Goal: Task Accomplishment & Management: Use online tool/utility

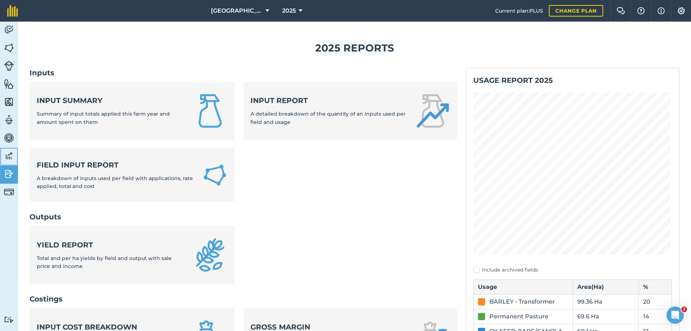
click at [8, 155] on img at bounding box center [9, 155] width 10 height 11
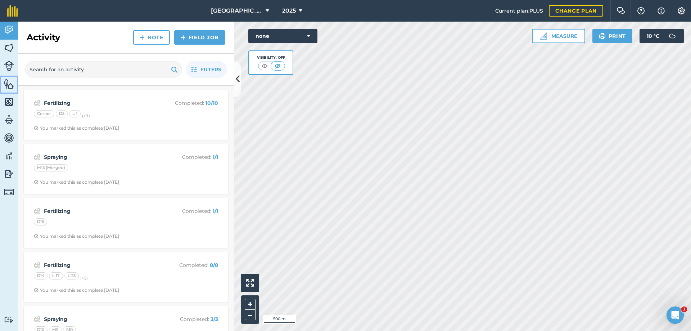
click at [9, 81] on img at bounding box center [9, 83] width 10 height 11
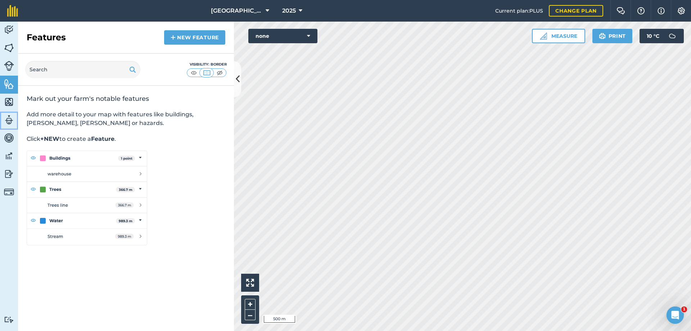
click at [12, 119] on img at bounding box center [9, 119] width 10 height 11
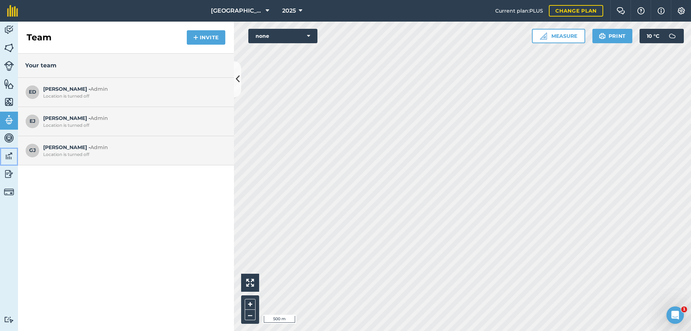
click at [9, 155] on img at bounding box center [9, 155] width 10 height 11
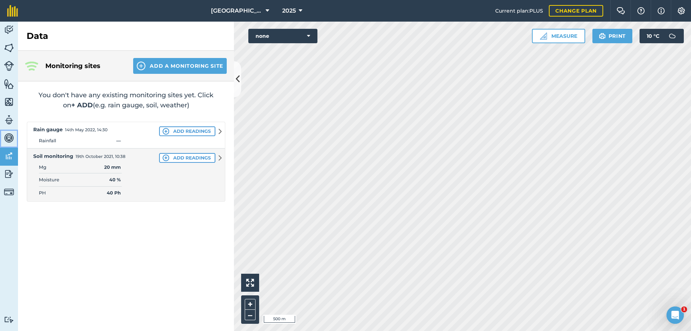
click at [9, 137] on img at bounding box center [9, 137] width 10 height 11
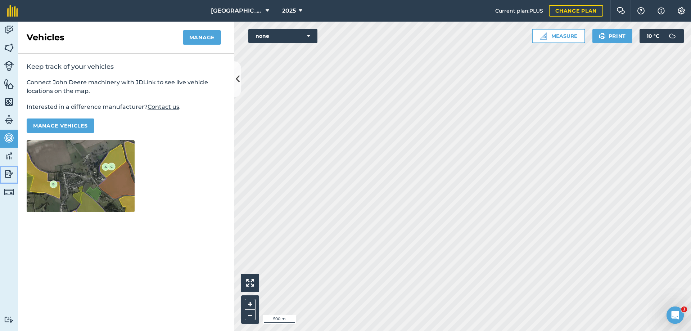
click at [9, 176] on img at bounding box center [9, 173] width 10 height 11
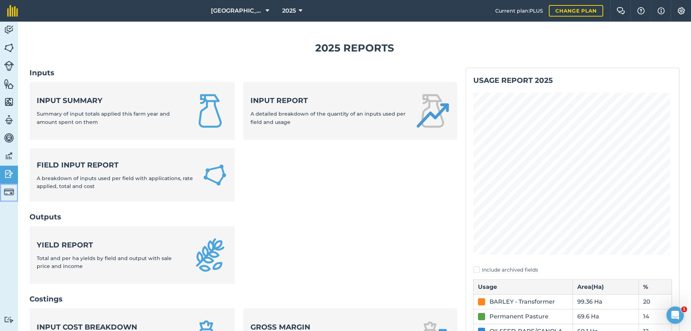
click at [8, 192] on img at bounding box center [9, 192] width 10 height 10
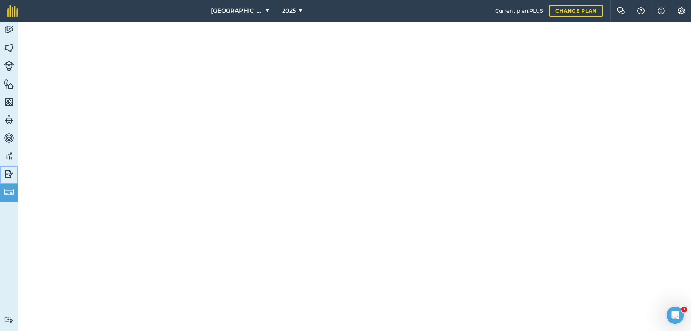
click at [10, 178] on img at bounding box center [9, 173] width 10 height 11
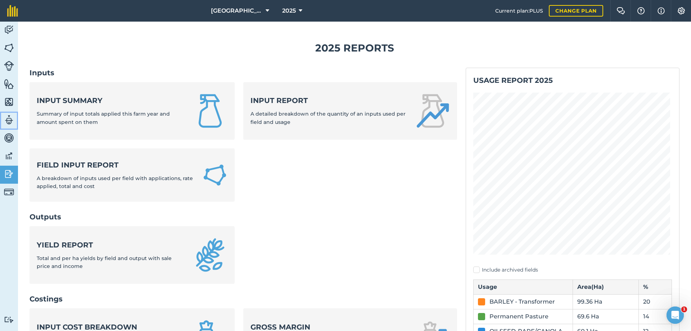
click at [9, 118] on img at bounding box center [9, 119] width 10 height 11
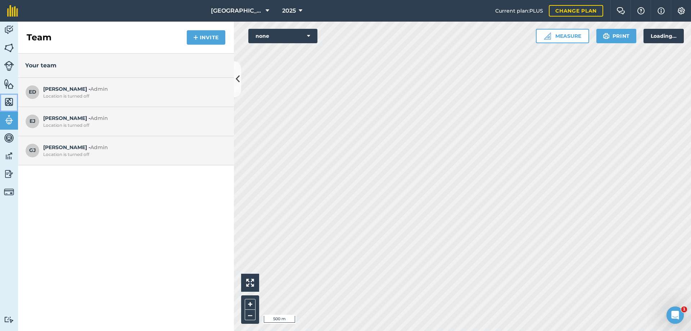
click at [10, 100] on img at bounding box center [9, 101] width 10 height 11
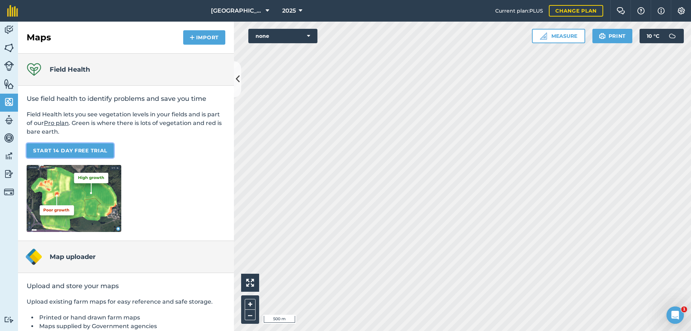
click at [89, 149] on link "START 14 DAY FREE TRIAL" at bounding box center [70, 150] width 87 height 14
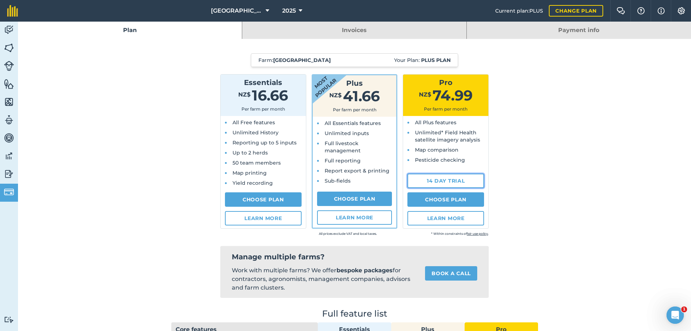
click at [458, 180] on link "14 day trial" at bounding box center [445, 180] width 77 height 14
select select "NZ"
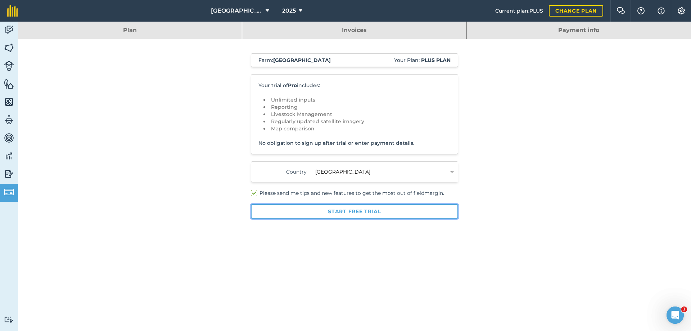
click at [349, 212] on button "Start free trial" at bounding box center [354, 211] width 207 height 14
click at [357, 214] on button "Start free trial" at bounding box center [354, 211] width 207 height 14
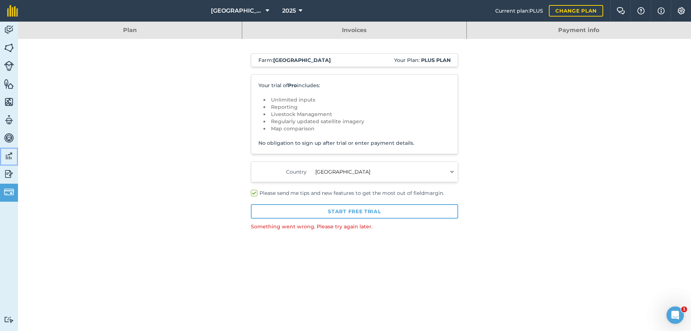
click at [7, 154] on img at bounding box center [9, 155] width 10 height 11
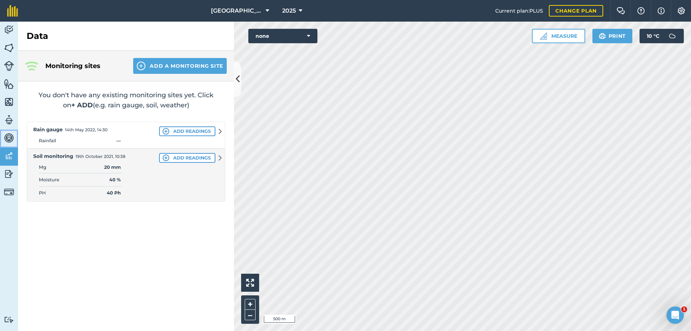
click at [7, 140] on img at bounding box center [9, 137] width 10 height 11
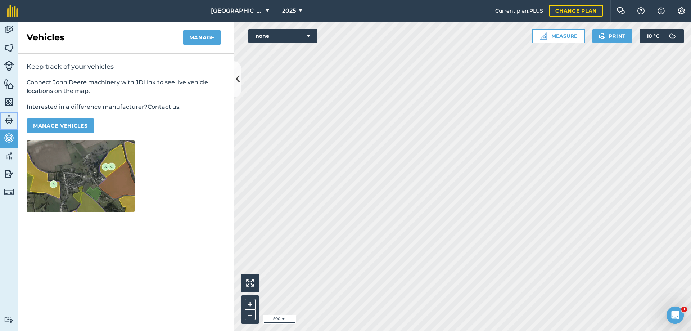
drag, startPoint x: 6, startPoint y: 119, endPoint x: 5, endPoint y: 116, distance: 3.8
click at [6, 119] on img at bounding box center [9, 119] width 10 height 11
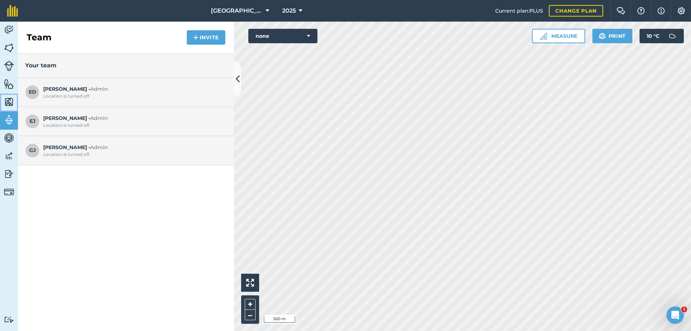
click at [8, 99] on img at bounding box center [9, 101] width 10 height 11
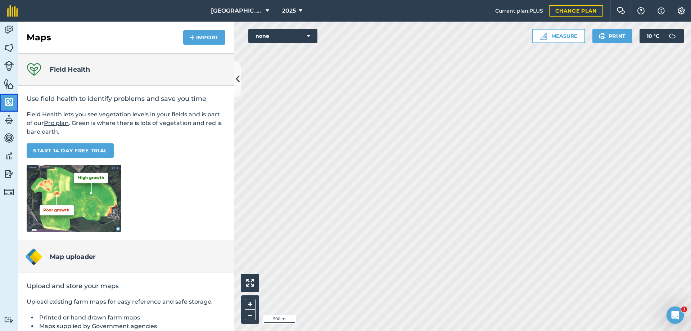
scroll to position [56, 0]
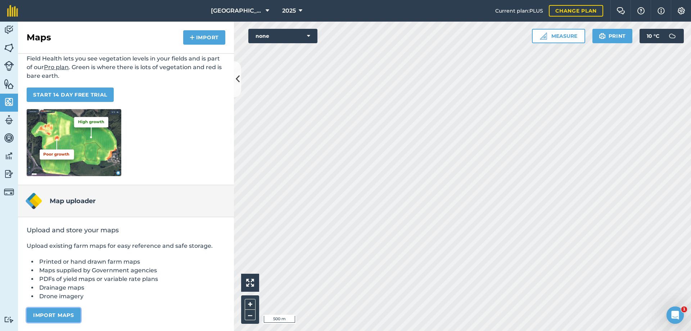
click at [63, 316] on button "Import maps" at bounding box center [54, 315] width 54 height 14
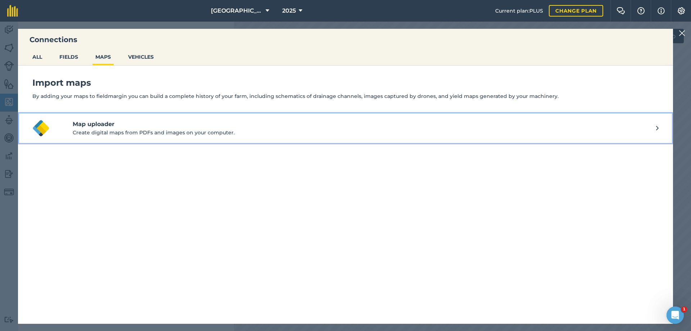
click at [122, 130] on p "Create digital maps from PDFs and images on your computer." at bounding box center [364, 132] width 583 height 8
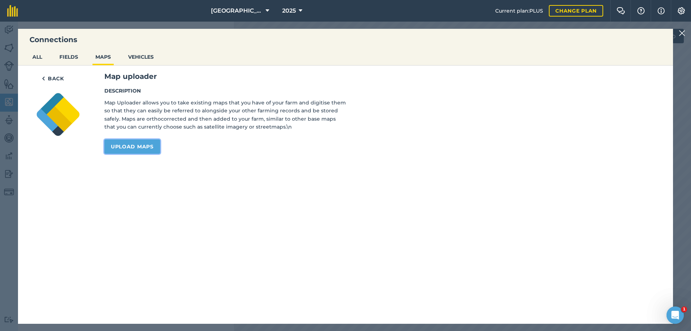
click at [142, 151] on link "Upload maps" at bounding box center [132, 146] width 56 height 14
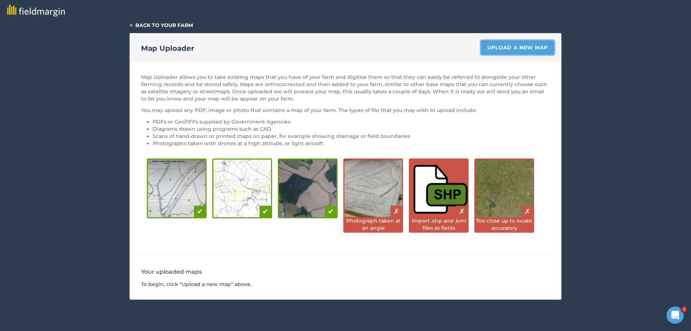
click at [513, 51] on link "Upload a new map" at bounding box center [517, 47] width 73 height 14
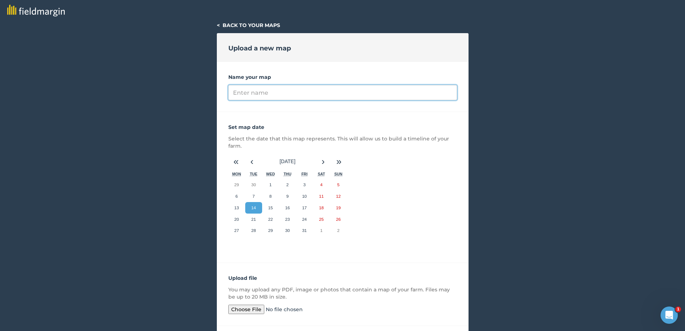
click at [297, 92] on input "Name your map" at bounding box center [342, 92] width 229 height 15
type input "2022 harvest"
click at [251, 163] on button "‹" at bounding box center [252, 162] width 16 height 16
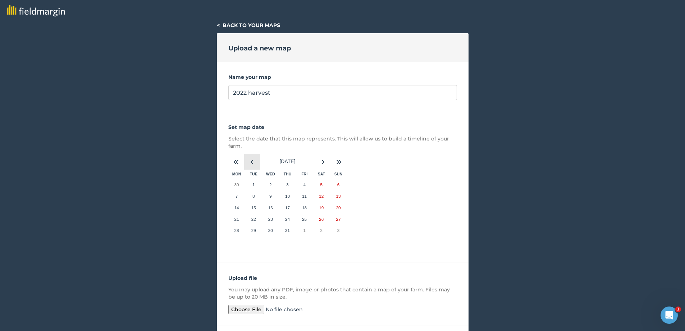
click at [251, 163] on button "‹" at bounding box center [252, 162] width 16 height 16
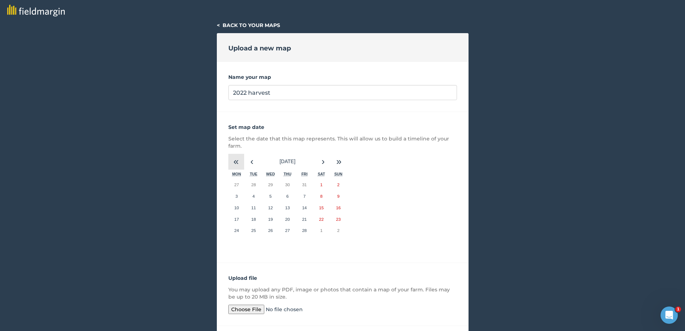
click at [235, 162] on button "«" at bounding box center [236, 162] width 16 height 16
click at [252, 162] on button "‹" at bounding box center [252, 162] width 16 height 16
click at [321, 185] on abbr "1" at bounding box center [322, 184] width 2 height 5
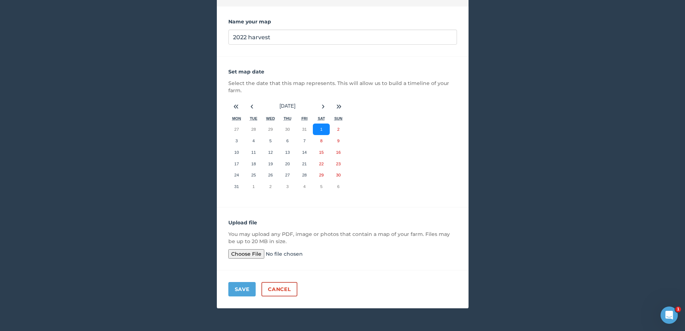
scroll to position [56, 0]
click at [249, 255] on input "file" at bounding box center [283, 253] width 110 height 9
type input "C:\fakepath\farm map 2022-23.jpg"
click at [241, 289] on button "Save" at bounding box center [242, 288] width 28 height 14
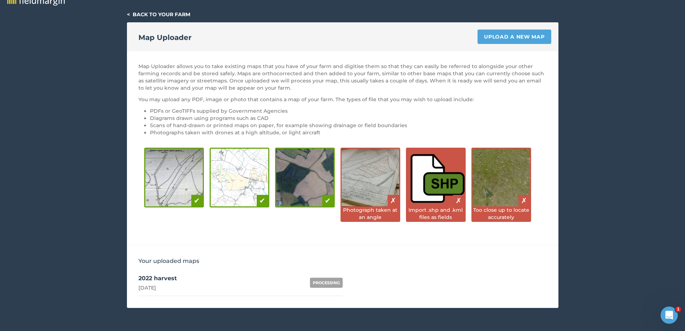
scroll to position [11, 0]
click at [514, 34] on link "Upload a new map" at bounding box center [514, 37] width 73 height 14
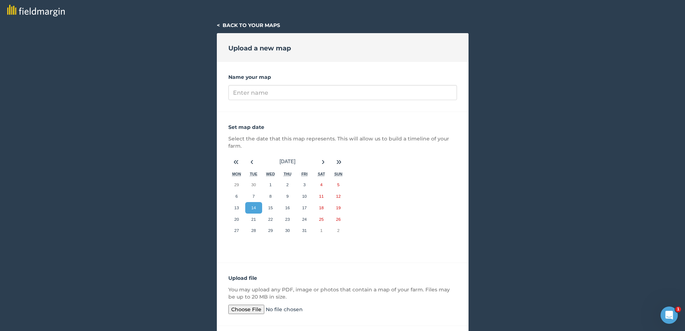
click at [237, 26] on link "< Back to your maps" at bounding box center [248, 25] width 63 height 6
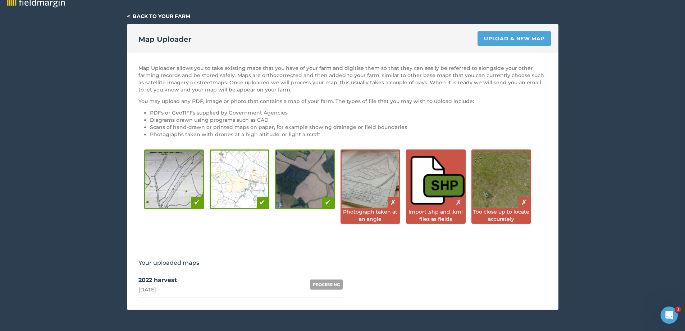
scroll to position [11, 0]
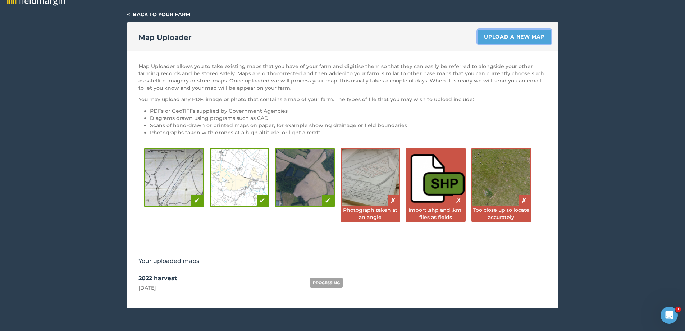
click at [510, 36] on link "Upload a new map" at bounding box center [514, 37] width 73 height 14
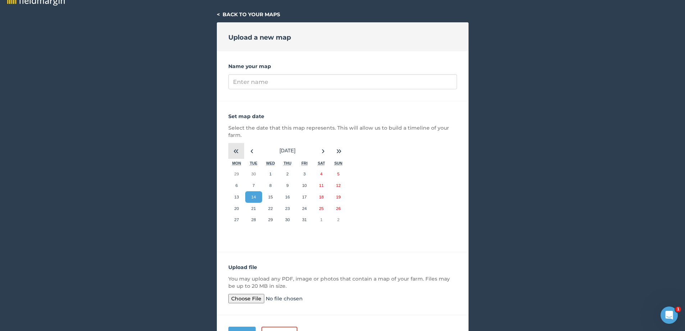
click at [239, 153] on button "«" at bounding box center [236, 151] width 16 height 16
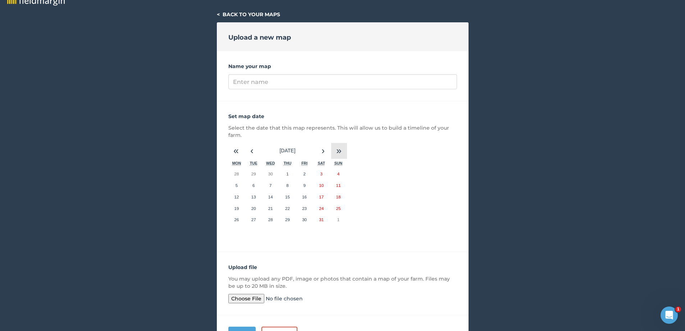
click at [336, 147] on button "»" at bounding box center [339, 151] width 16 height 16
click at [253, 150] on button "‹" at bounding box center [252, 151] width 16 height 16
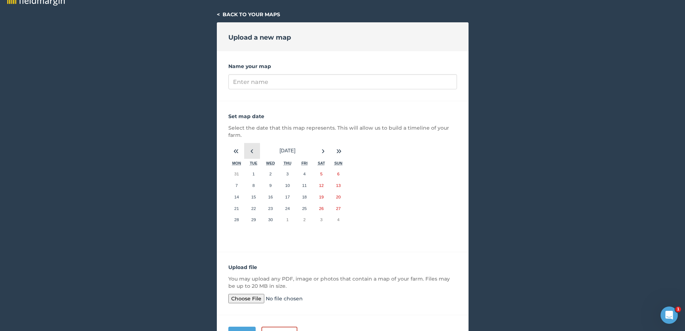
click at [253, 150] on button "‹" at bounding box center [252, 151] width 16 height 16
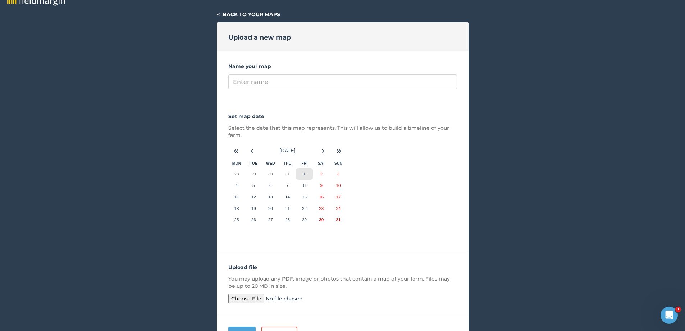
click at [302, 169] on button "1" at bounding box center [304, 174] width 17 height 12
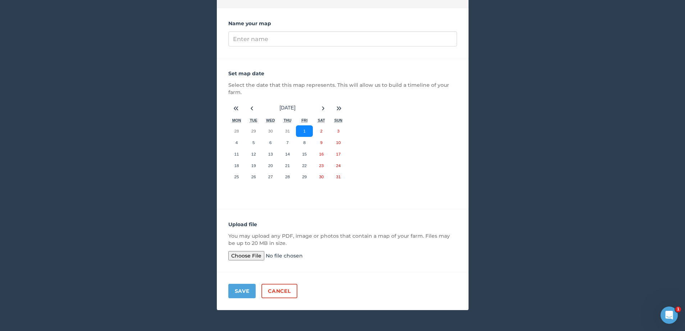
scroll to position [56, 0]
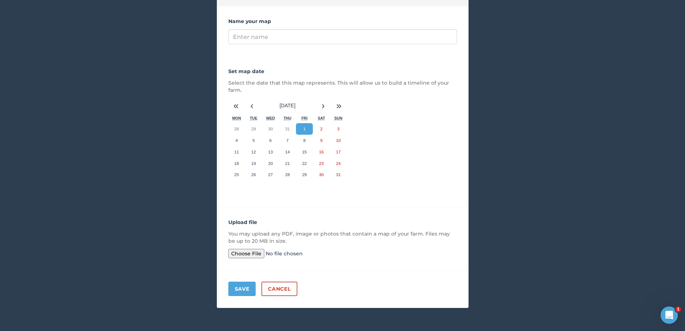
click at [238, 250] on input "file" at bounding box center [283, 253] width 110 height 9
type input "C:\fakepath\farm map 2021.jpg"
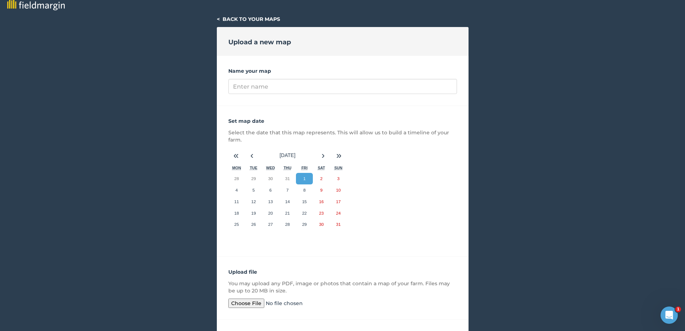
scroll to position [0, 0]
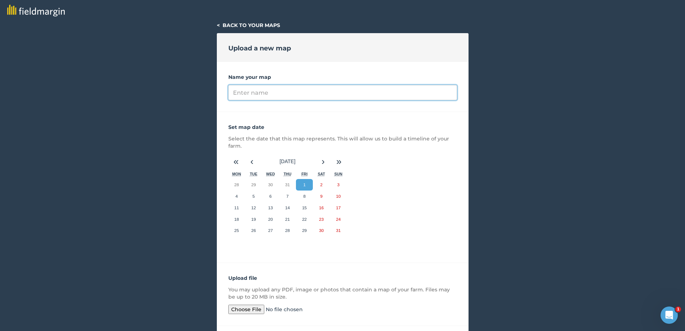
click at [278, 87] on input "Name your map" at bounding box center [342, 92] width 229 height 15
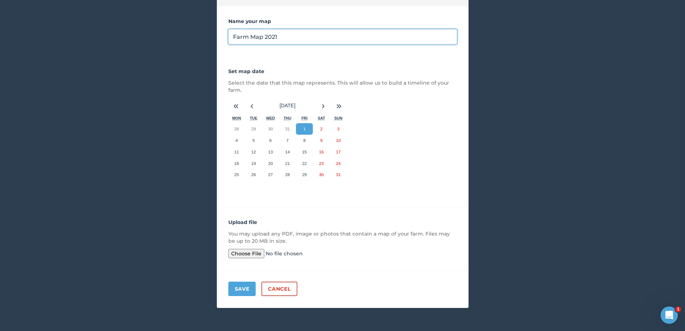
type input "Farm Map 2021"
click at [241, 291] on button "Save" at bounding box center [242, 288] width 28 height 14
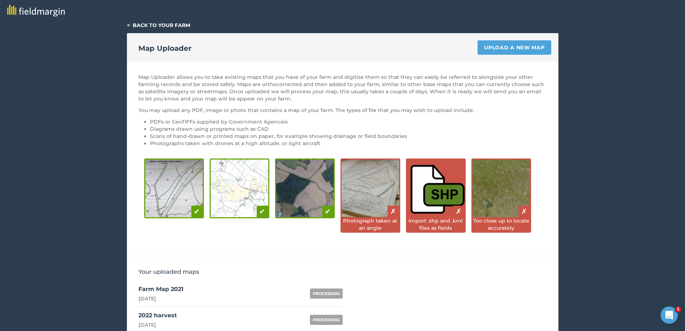
click at [135, 24] on link "< Back to your farm" at bounding box center [158, 25] width 63 height 6
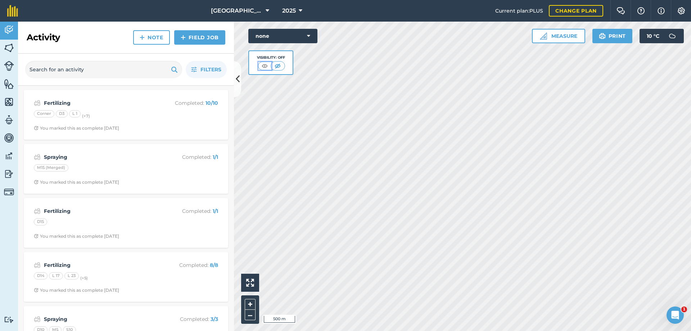
click at [270, 64] on button at bounding box center [264, 66] width 13 height 8
